Goal: Find specific page/section: Find specific page/section

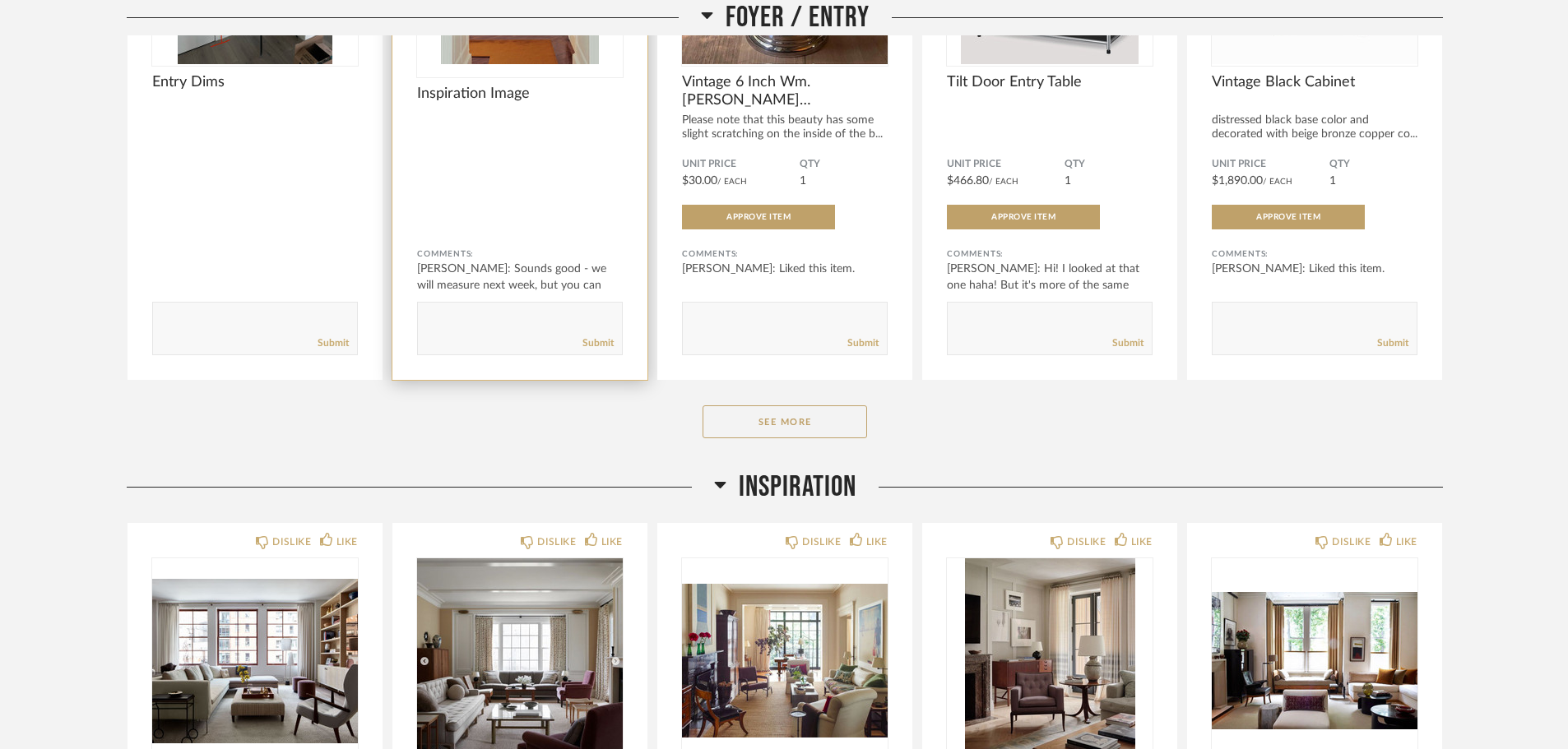
scroll to position [1069, 0]
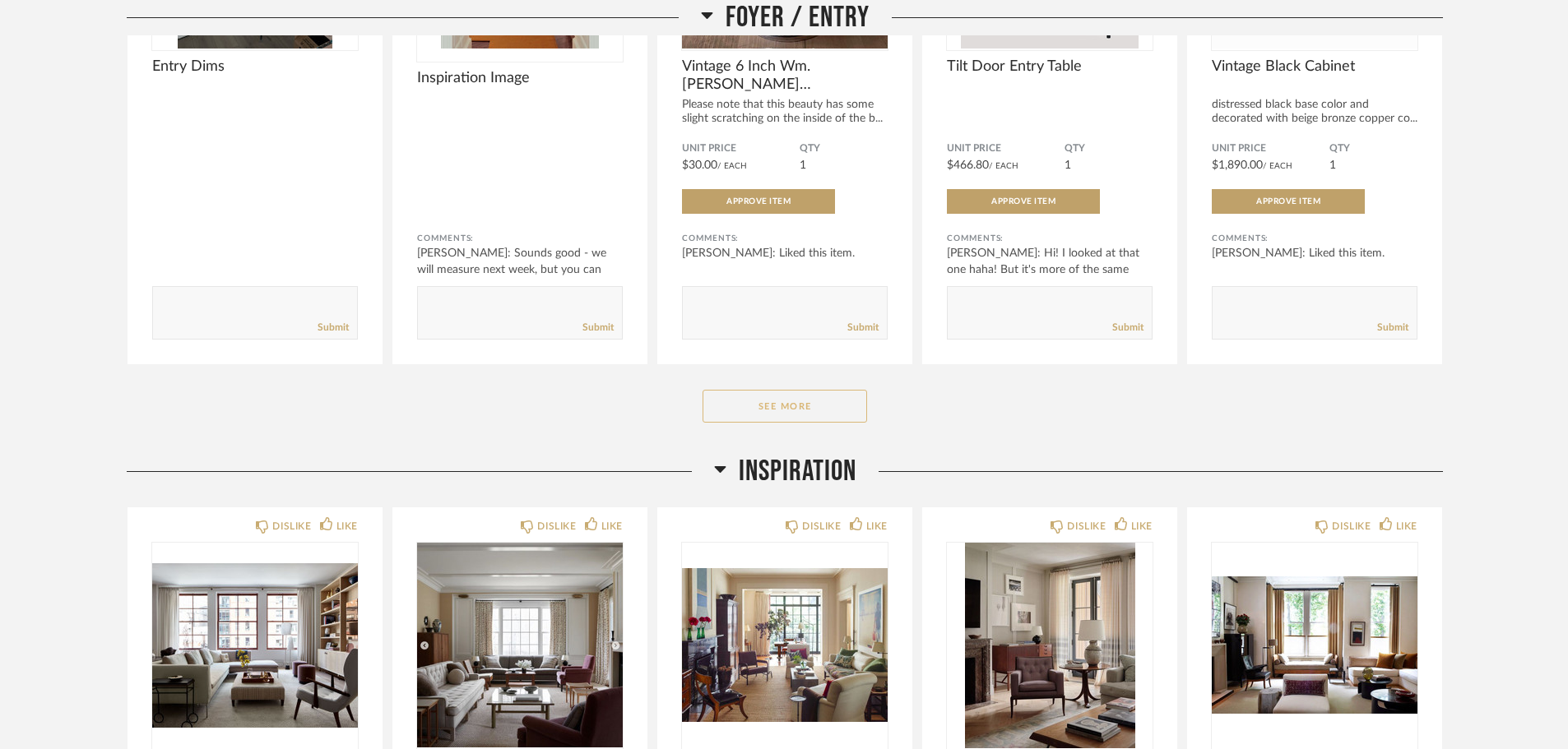
click at [772, 399] on button "See More" at bounding box center [784, 406] width 165 height 33
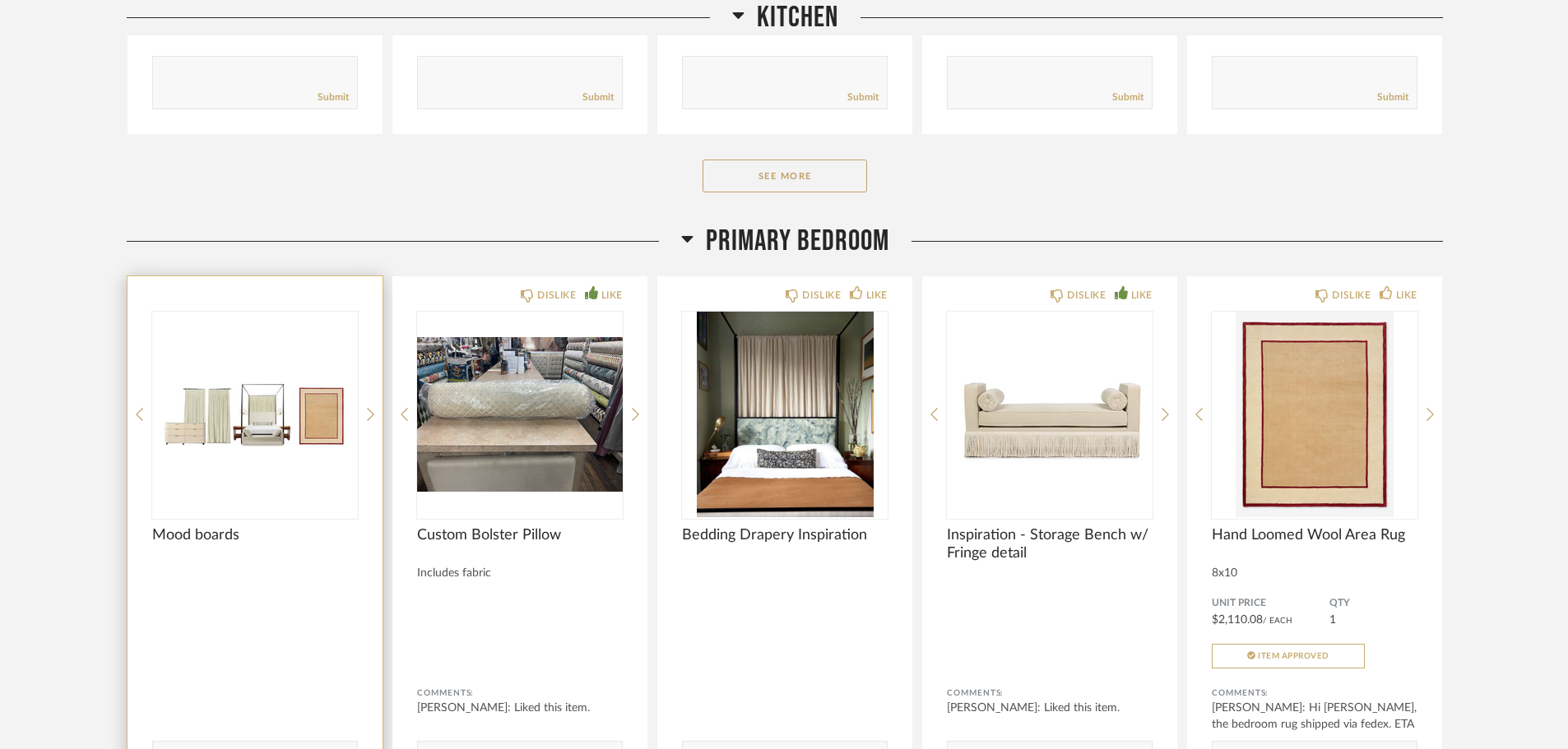
scroll to position [5838, 0]
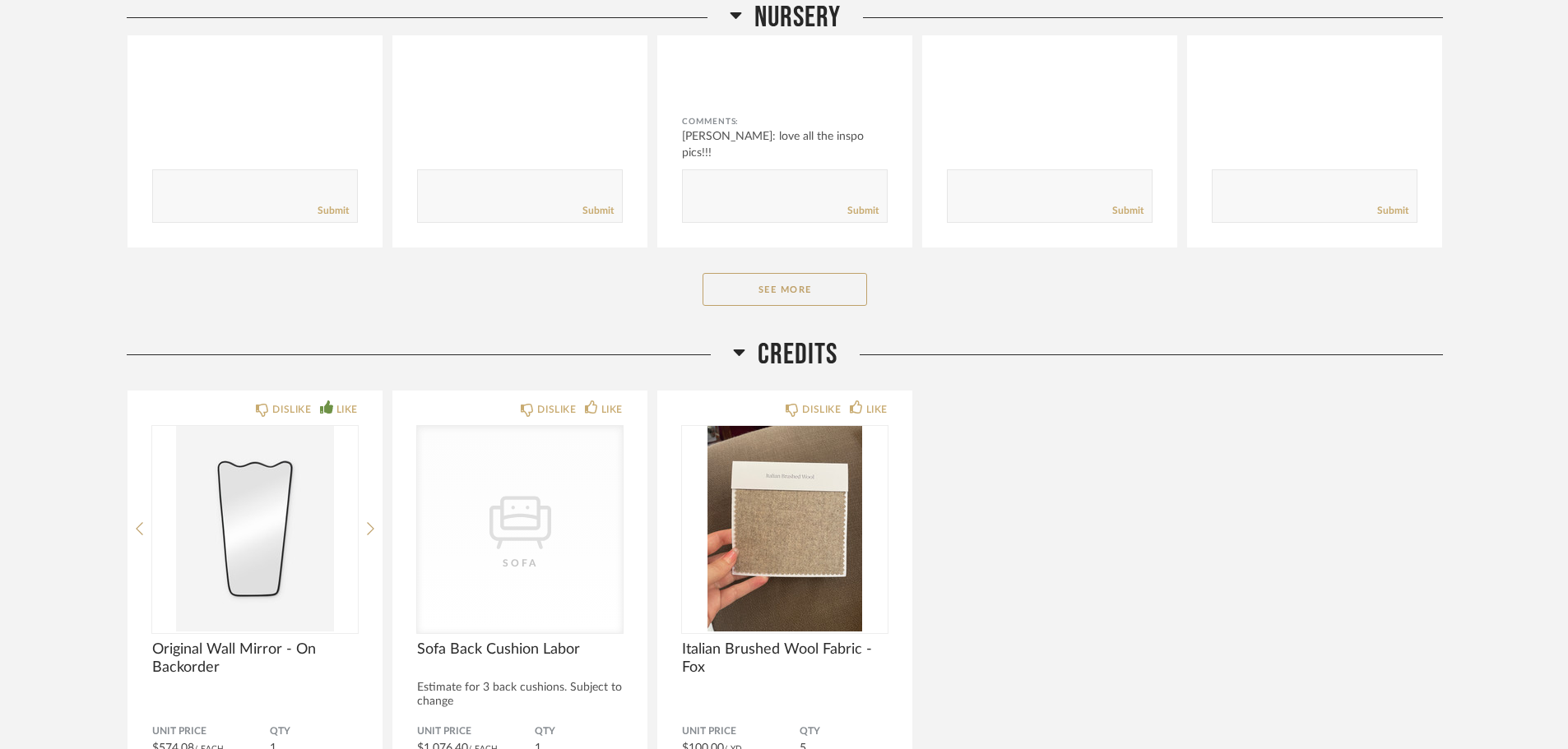
scroll to position [6660, 0]
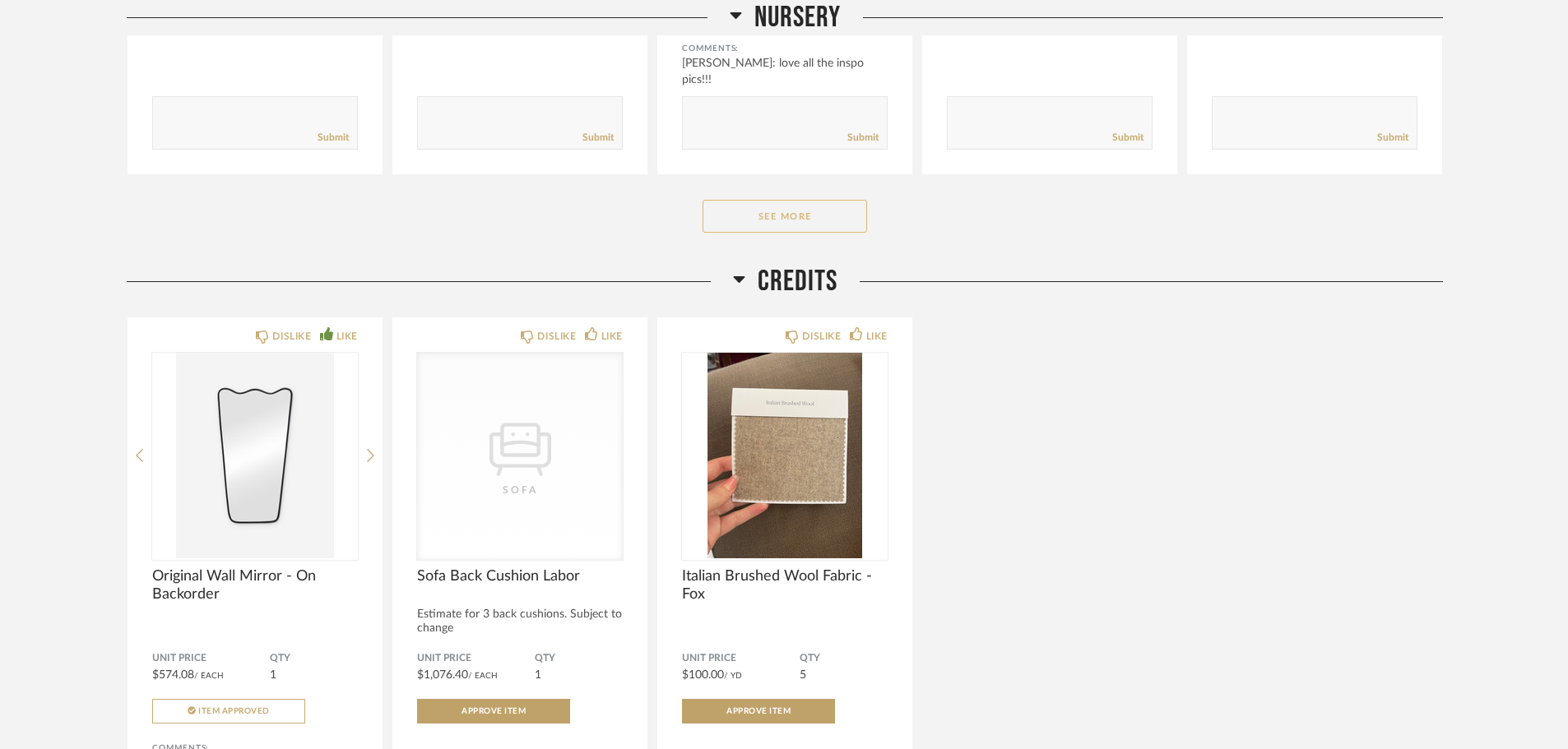
click at [784, 226] on button "See More" at bounding box center [784, 216] width 165 height 33
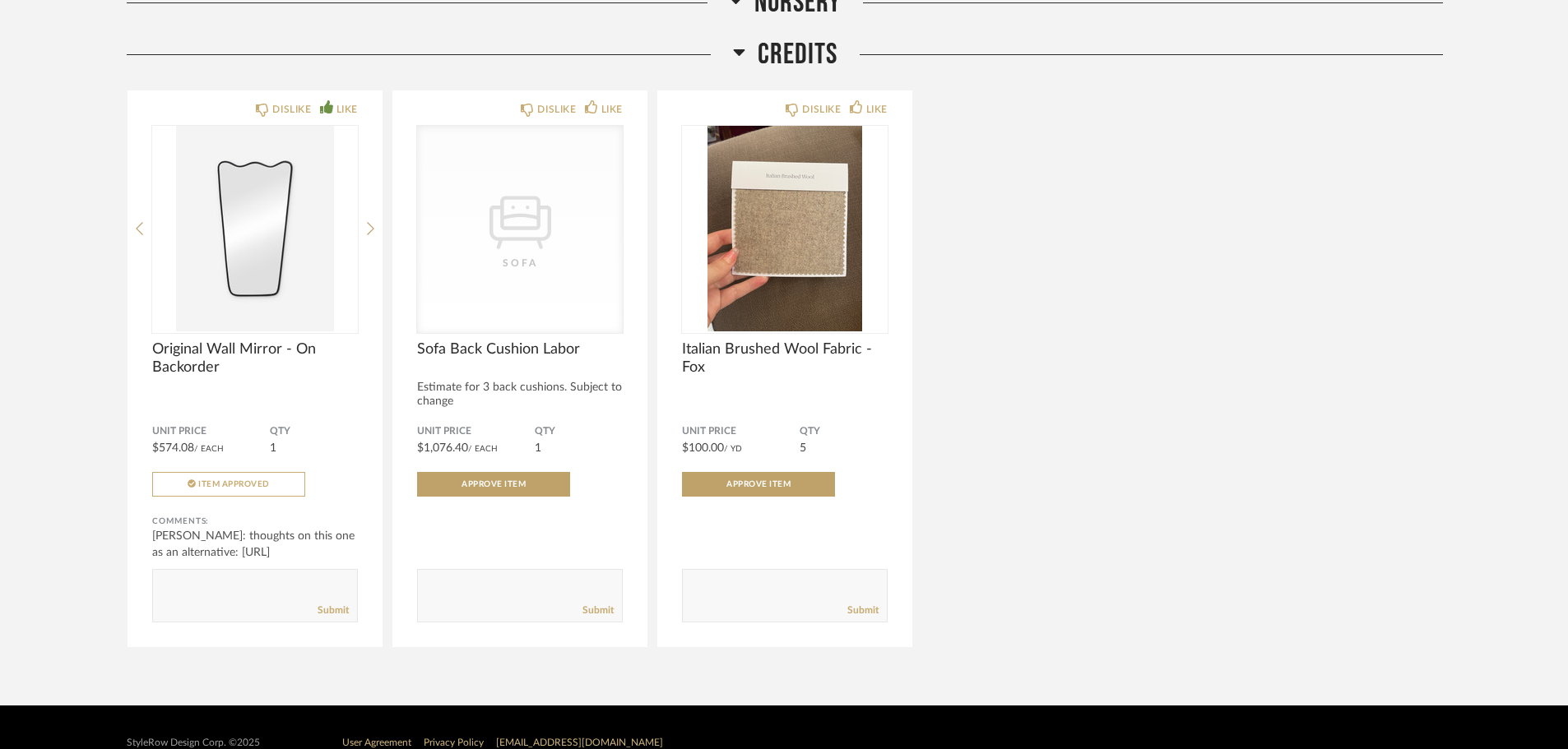
scroll to position [8008, 0]
